Goal: Find specific page/section: Find specific page/section

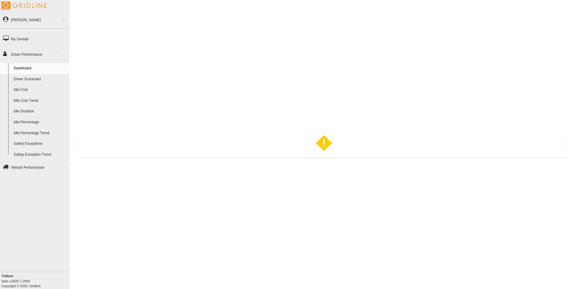
click at [32, 79] on link "Driver Scorecard" at bounding box center [40, 79] width 59 height 11
click at [37, 143] on link "Safety Exceptions" at bounding box center [40, 143] width 59 height 11
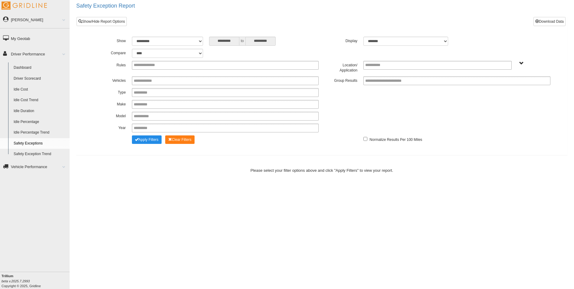
click at [28, 68] on link "Dashboard" at bounding box center [40, 67] width 59 height 11
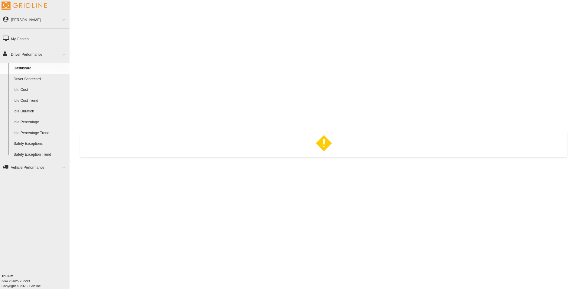
click at [40, 78] on link "Driver Scorecard" at bounding box center [40, 79] width 59 height 11
click at [28, 90] on link "Idle Cost" at bounding box center [40, 89] width 59 height 11
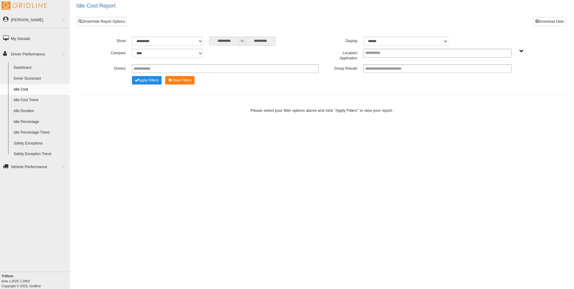
click at [25, 99] on link "Idle Cost Trend" at bounding box center [40, 100] width 59 height 11
click at [26, 67] on link "Dashboard" at bounding box center [40, 67] width 59 height 11
